Goal: Task Accomplishment & Management: Use online tool/utility

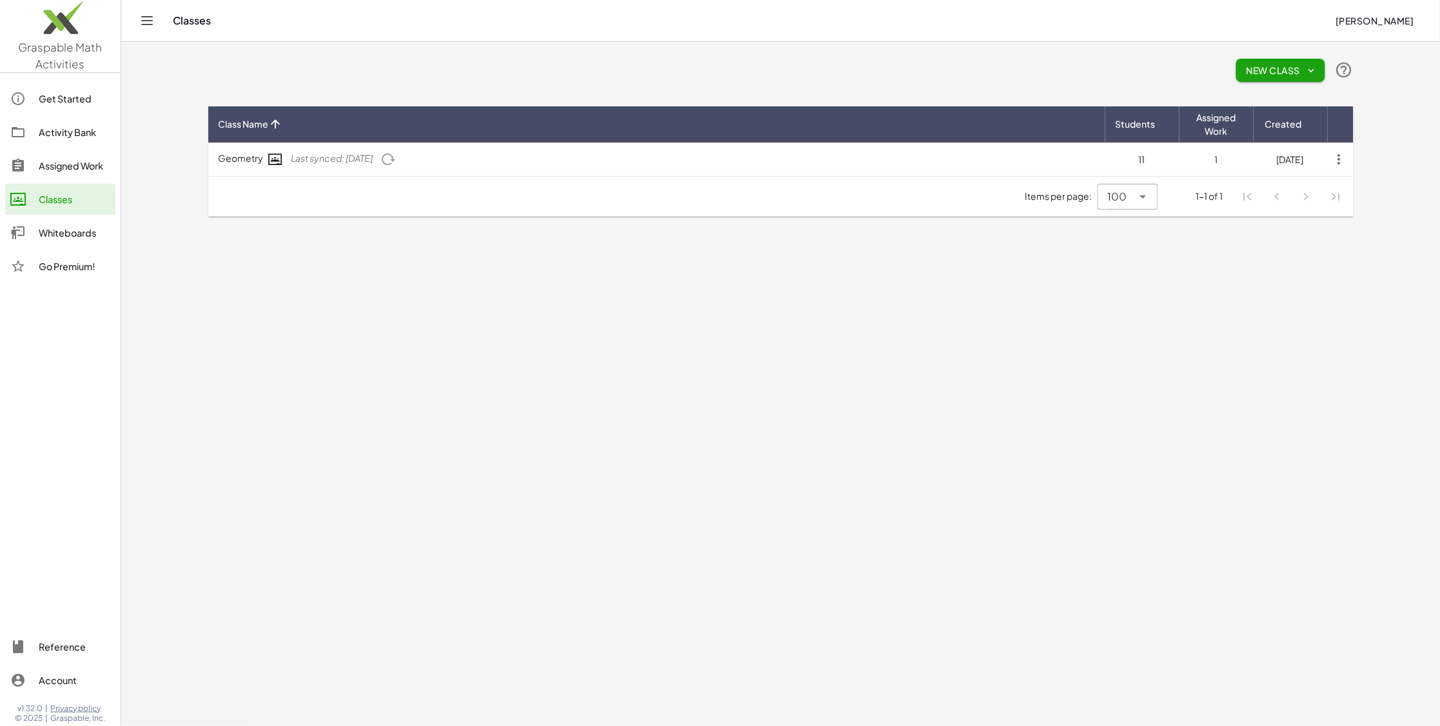
click at [75, 113] on link "Get Started" at bounding box center [60, 98] width 110 height 31
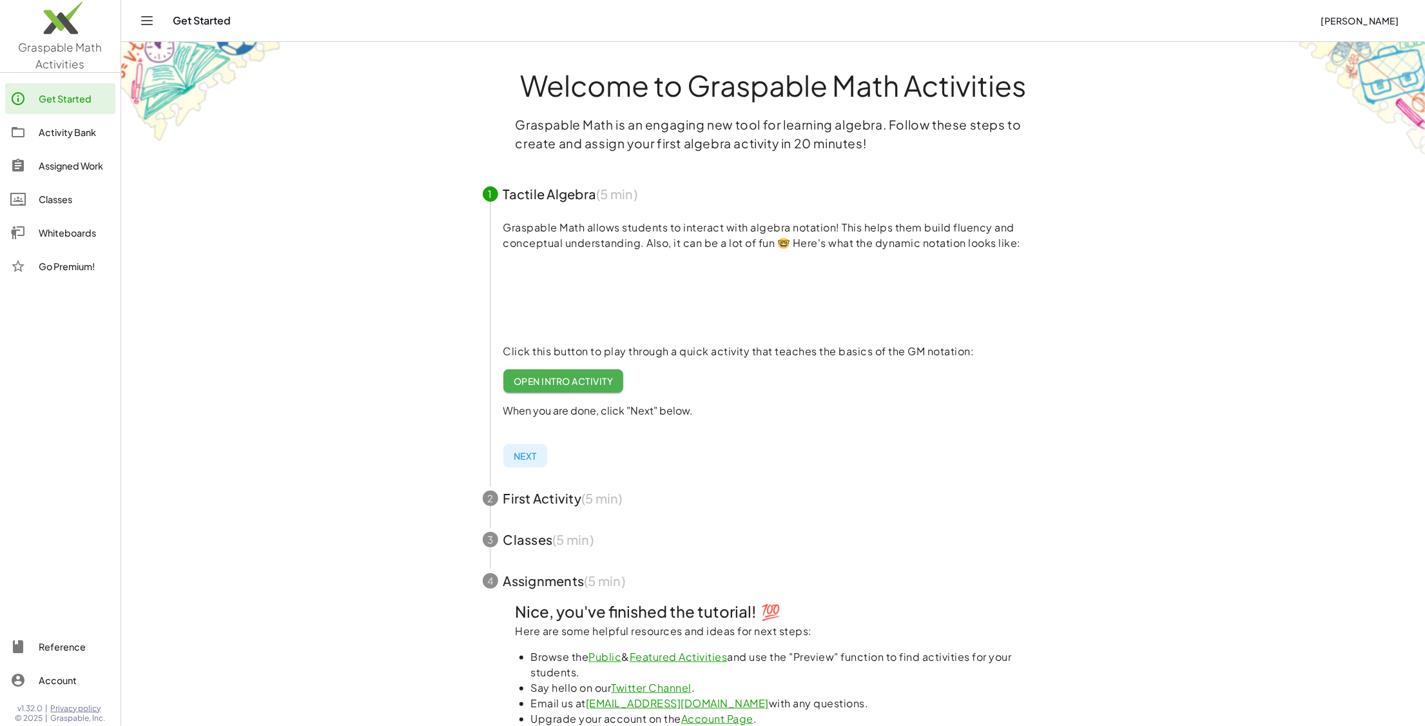
click at [72, 131] on div "Activity Bank" at bounding box center [75, 131] width 72 height 15
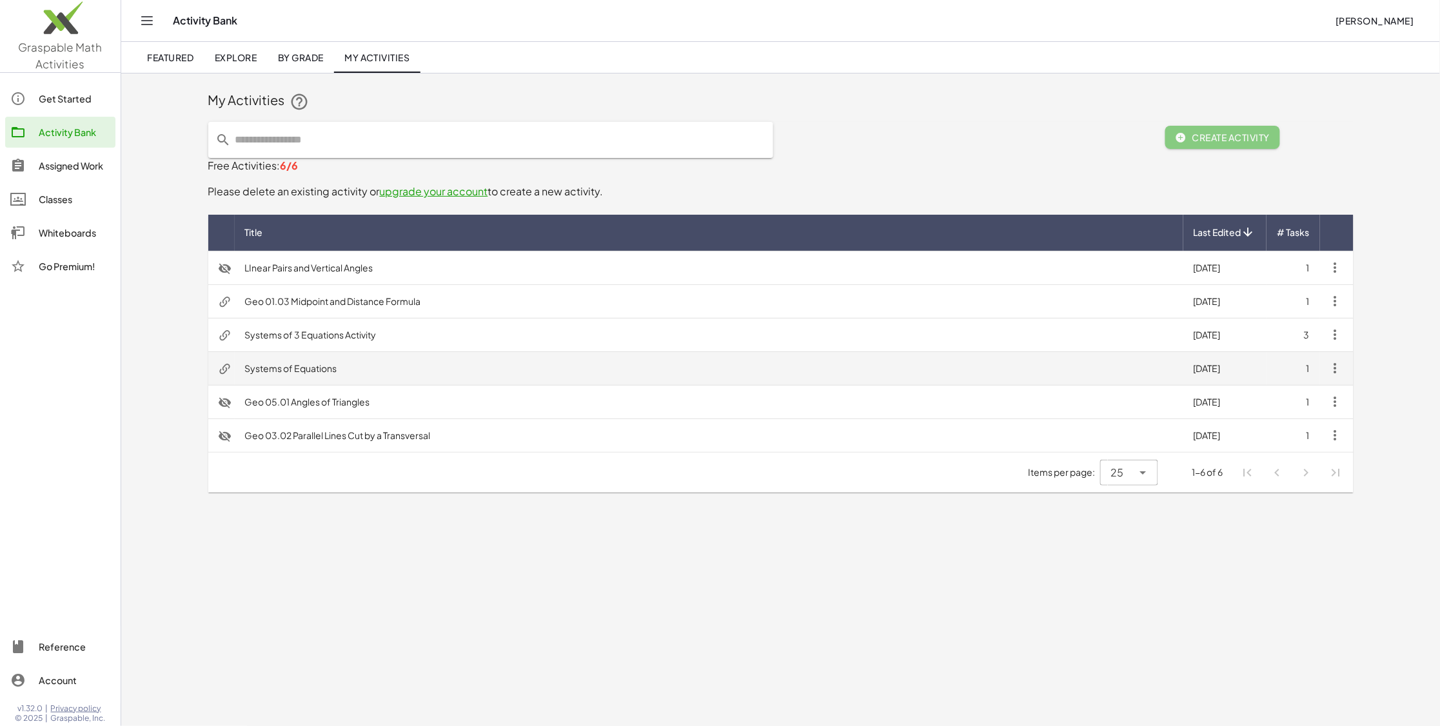
click at [330, 371] on td "Systems of Equations" at bounding box center [709, 368] width 948 height 34
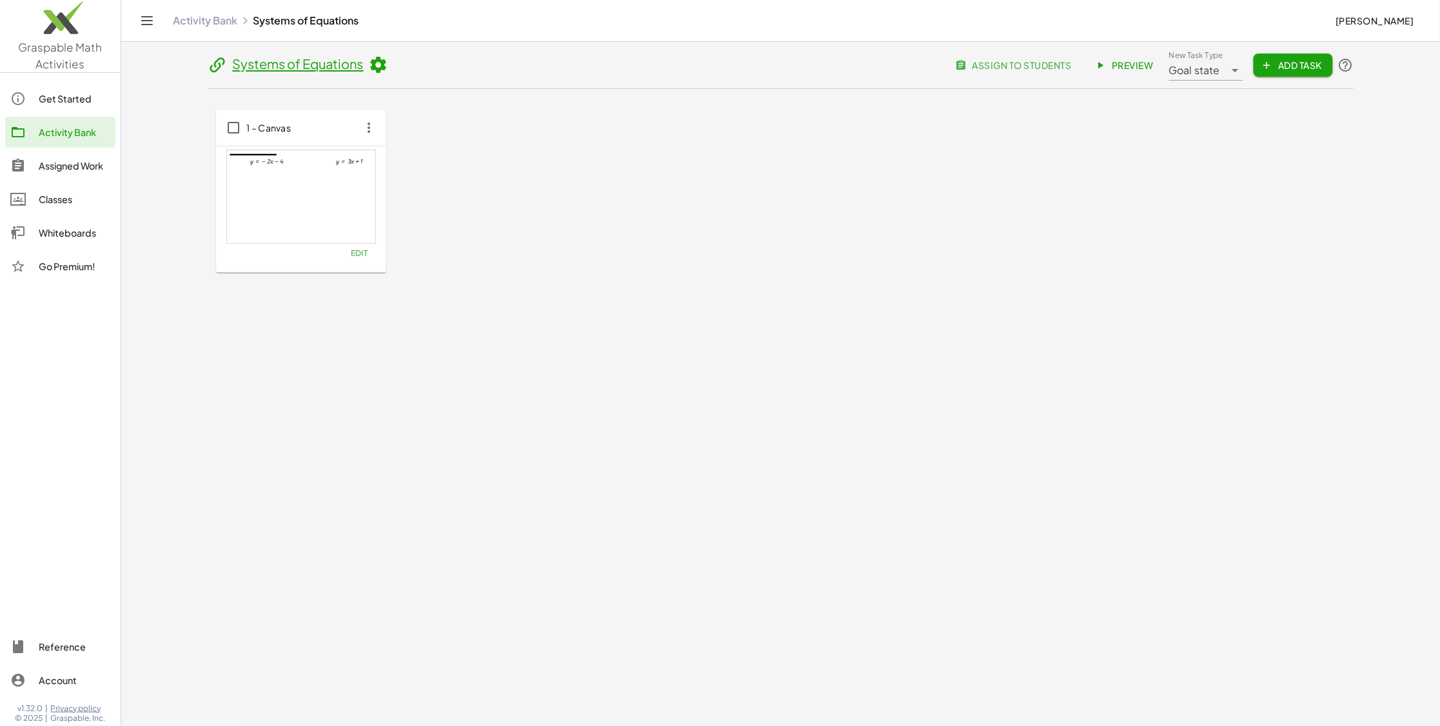
click at [298, 191] on div at bounding box center [301, 196] width 148 height 93
click at [371, 123] on icon "button" at bounding box center [369, 127] width 23 height 23
click at [1122, 165] on div "**********" at bounding box center [780, 191] width 1129 height 163
click at [995, 61] on span "assign to students" at bounding box center [1013, 65] width 113 height 12
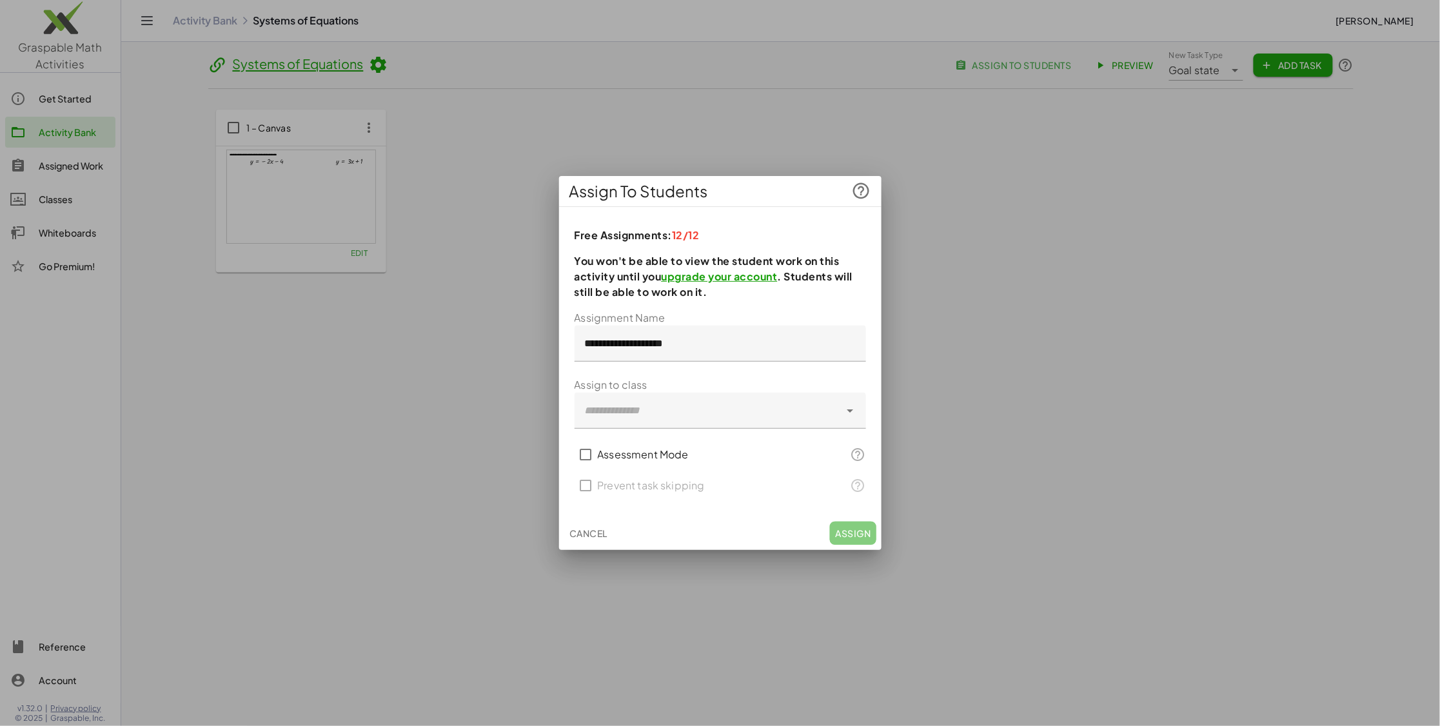
click at [605, 540] on button "Cancel" at bounding box center [588, 533] width 48 height 23
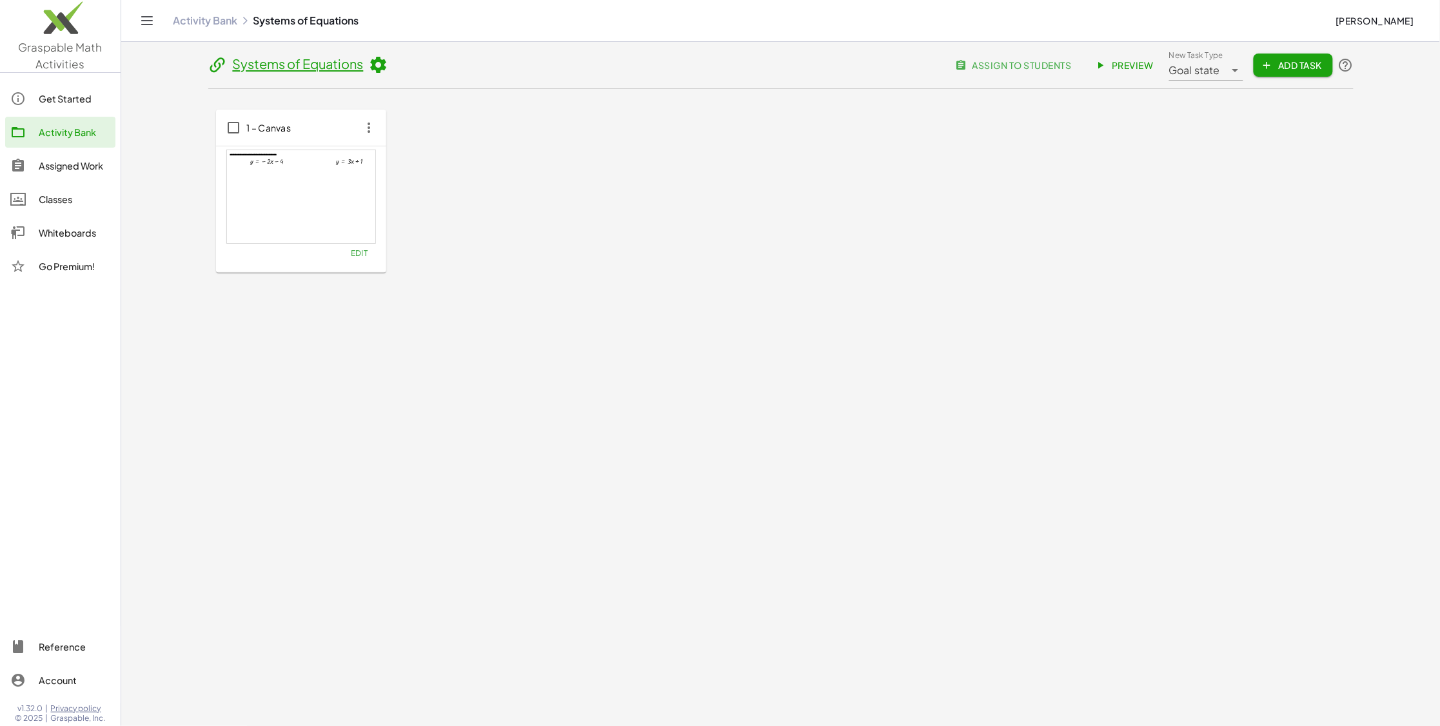
click at [1120, 59] on span "Preview" at bounding box center [1125, 65] width 56 height 12
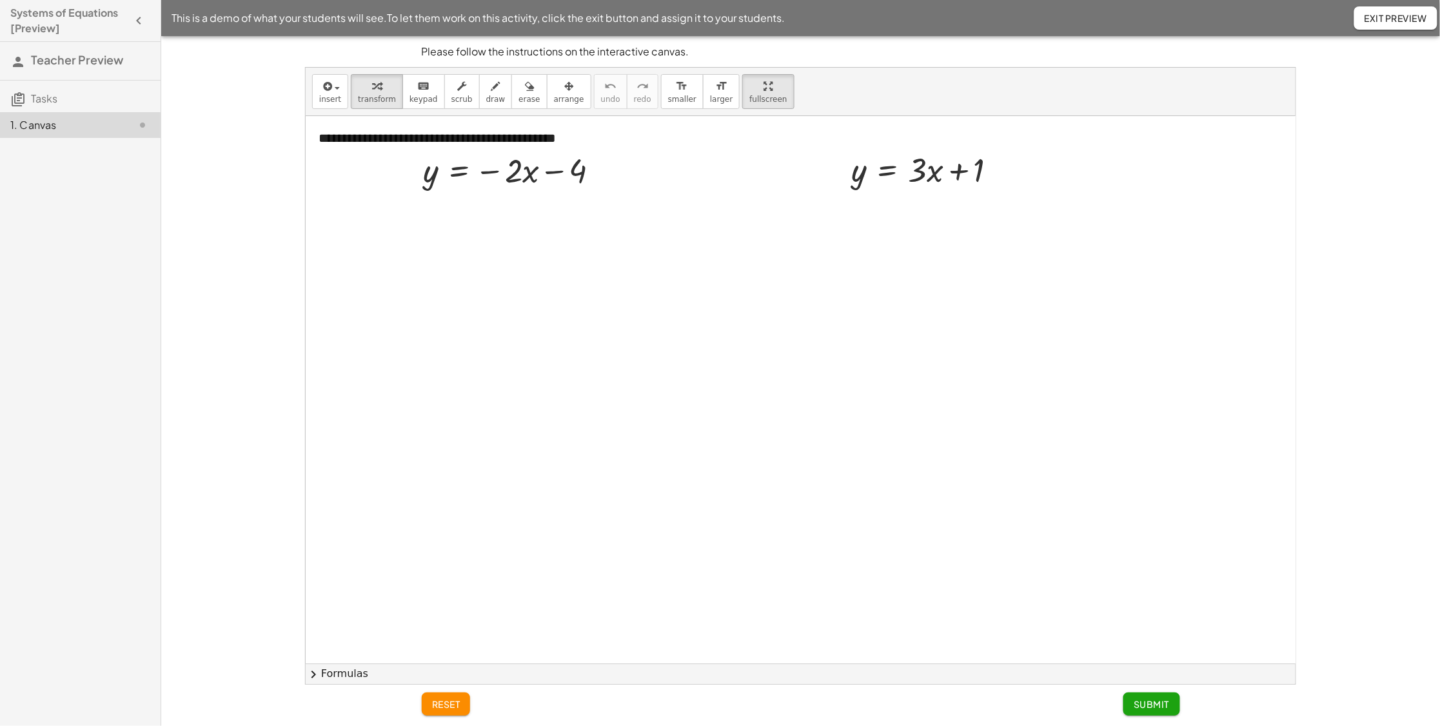
drag, startPoint x: 735, startPoint y: 92, endPoint x: 735, endPoint y: 177, distance: 84.5
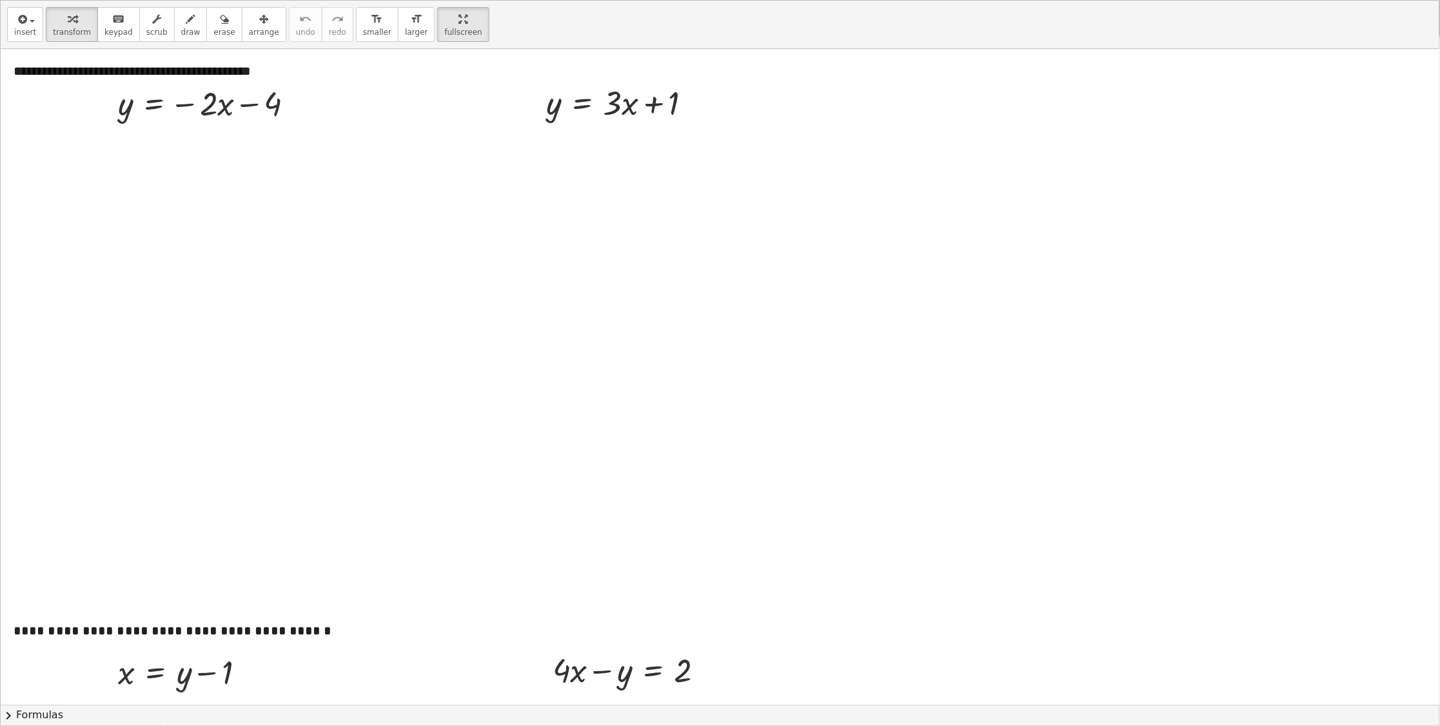
click at [735, 177] on div "**********" at bounding box center [720, 363] width 1438 height 725
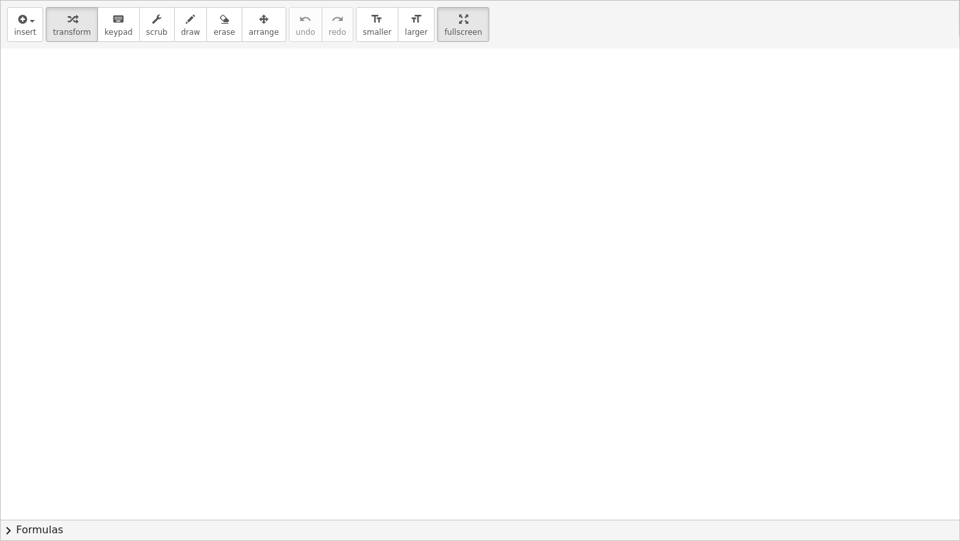
scroll to position [1333, 0]
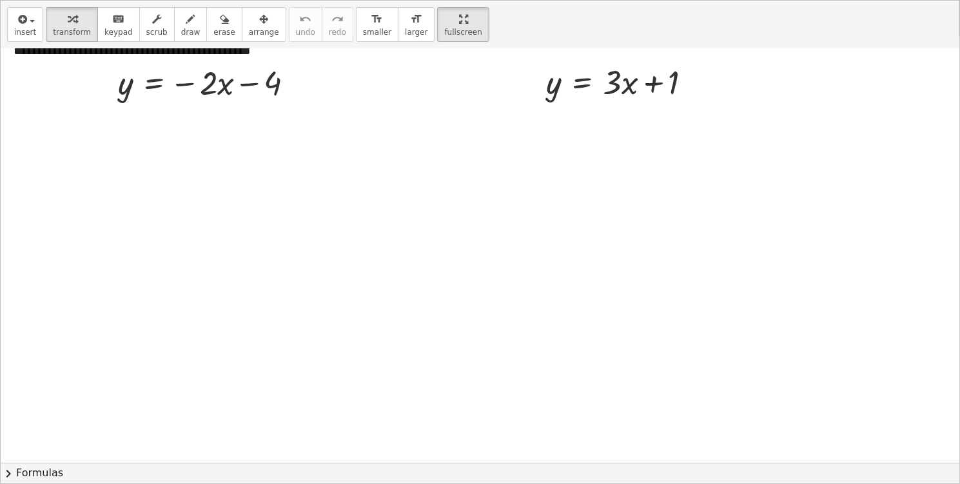
scroll to position [0, 0]
